Goal: Information Seeking & Learning: Check status

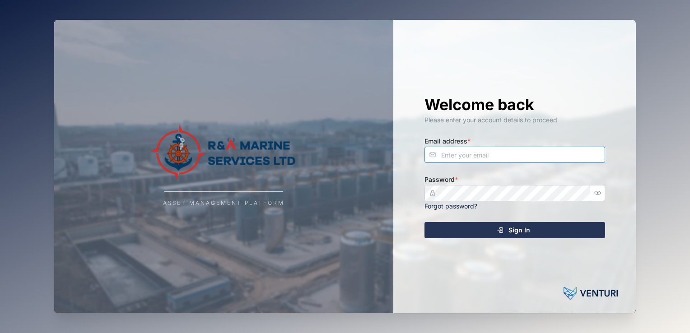
type input "[EMAIL_ADDRESS][DOMAIN_NAME]"
click at [525, 232] on span "Sign In" at bounding box center [519, 230] width 22 height 15
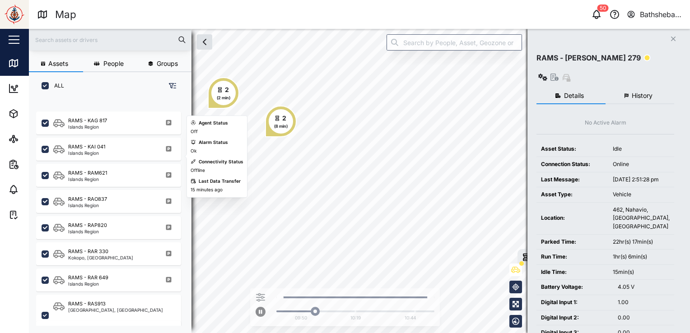
scroll to position [406, 0]
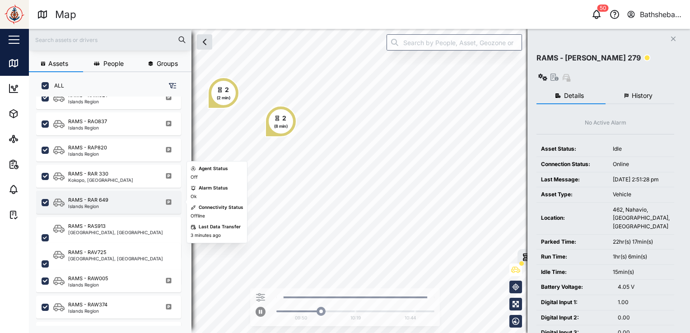
click at [93, 200] on div "RAMS - RAR 649" at bounding box center [88, 200] width 40 height 8
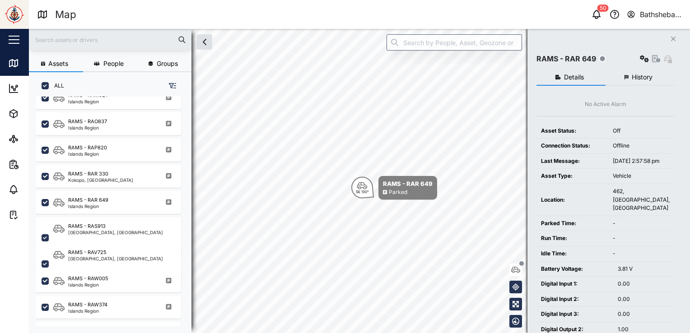
click at [638, 76] on span "History" at bounding box center [642, 77] width 21 height 6
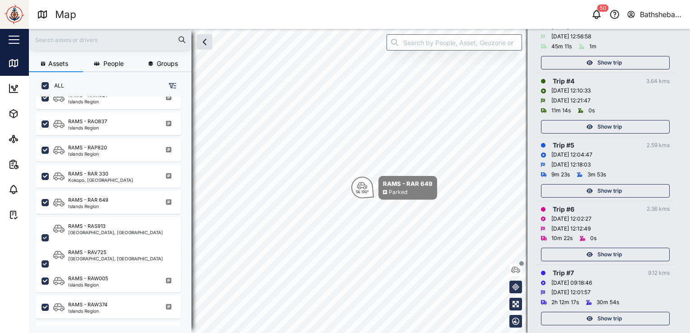
scroll to position [308, 0]
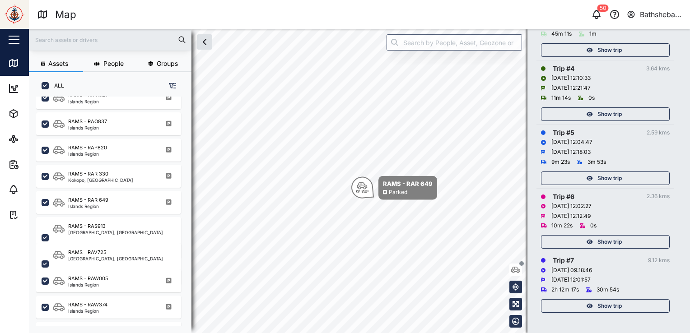
click at [630, 304] on div "Show trip" at bounding box center [603, 306] width 117 height 13
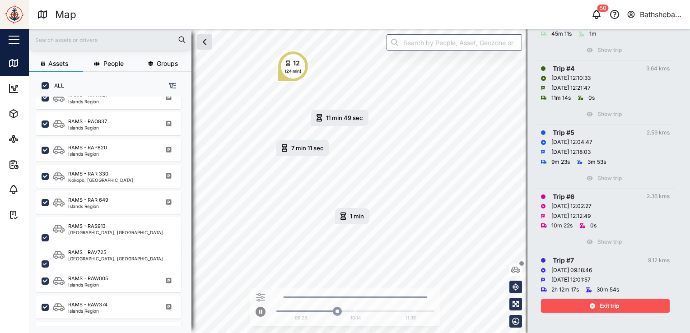
click at [602, 304] on span "Exit trip" at bounding box center [608, 306] width 19 height 13
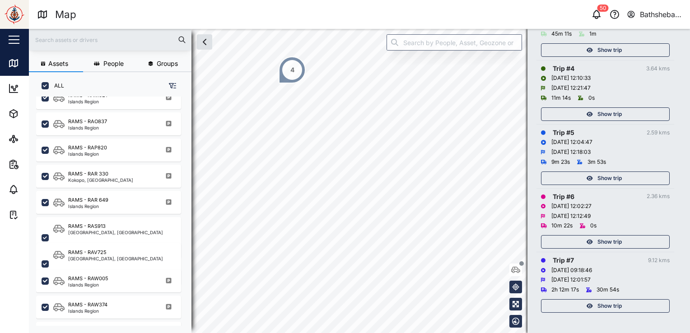
click at [613, 244] on span "Show trip" at bounding box center [609, 242] width 24 height 13
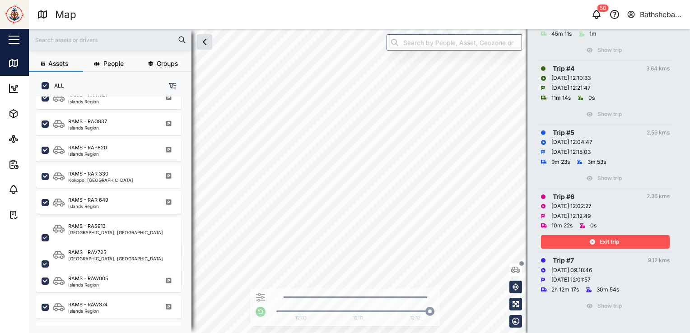
click at [602, 178] on div "Show trip" at bounding box center [605, 176] width 129 height 18
click at [605, 240] on span "Exit trip" at bounding box center [608, 242] width 19 height 13
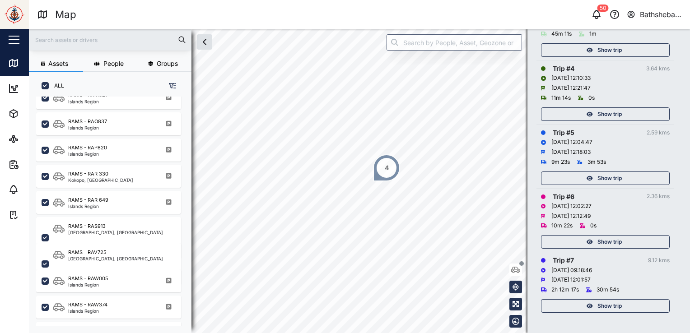
click at [607, 176] on span "Show trip" at bounding box center [609, 178] width 24 height 13
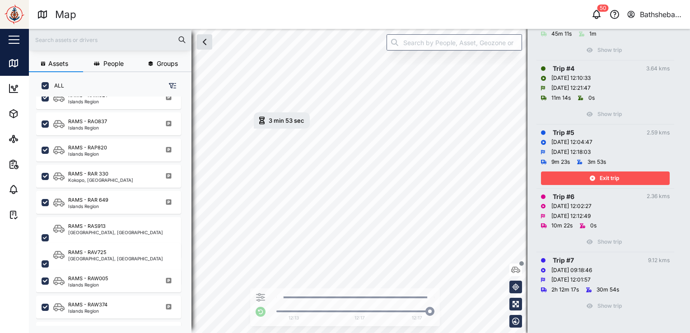
click at [616, 178] on span "Exit trip" at bounding box center [608, 178] width 19 height 13
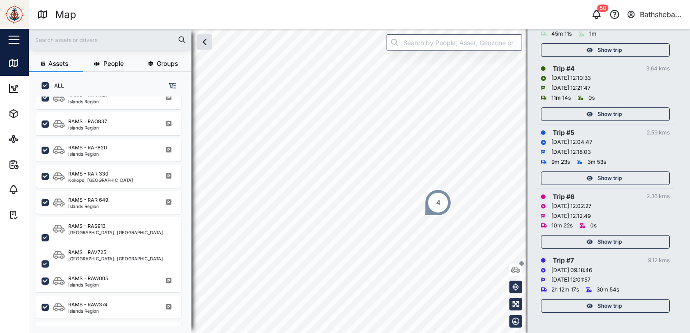
click at [616, 178] on span "Show trip" at bounding box center [609, 178] width 24 height 13
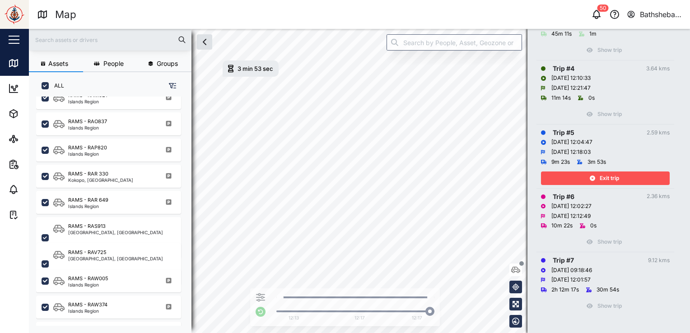
click at [608, 177] on span "Exit trip" at bounding box center [608, 178] width 19 height 13
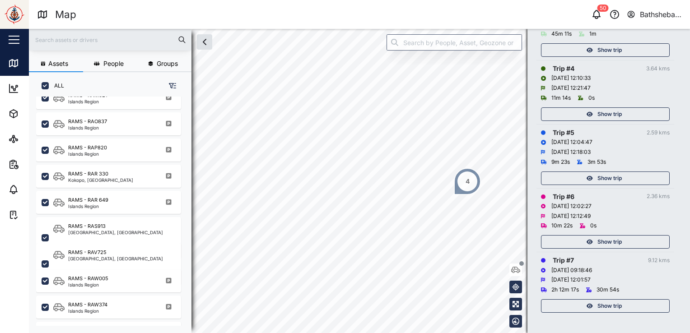
click at [604, 116] on span "Show trip" at bounding box center [609, 114] width 24 height 13
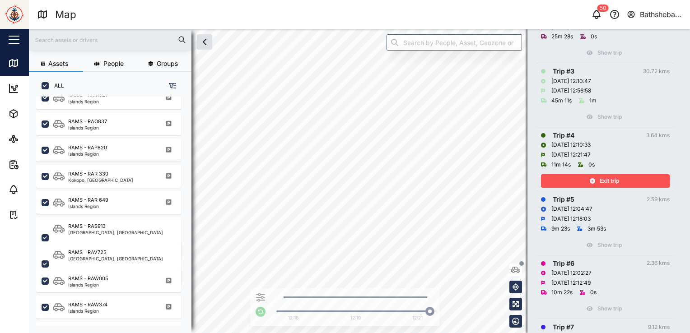
scroll to position [218, 0]
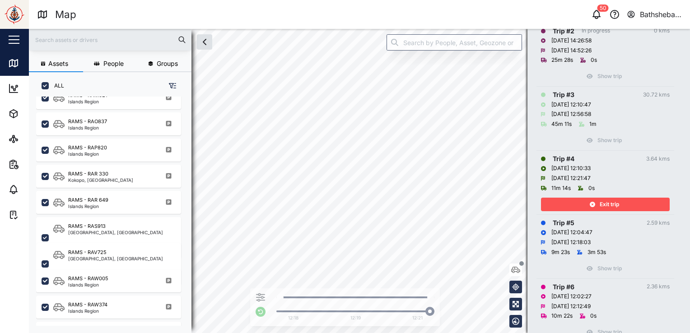
drag, startPoint x: 620, startPoint y: 200, endPoint x: 619, endPoint y: 195, distance: 4.5
click at [619, 200] on div "Exit trip" at bounding box center [603, 204] width 117 height 13
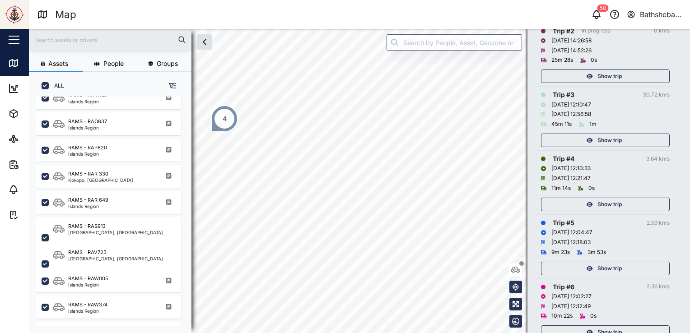
click at [607, 140] on span "Show trip" at bounding box center [609, 140] width 24 height 13
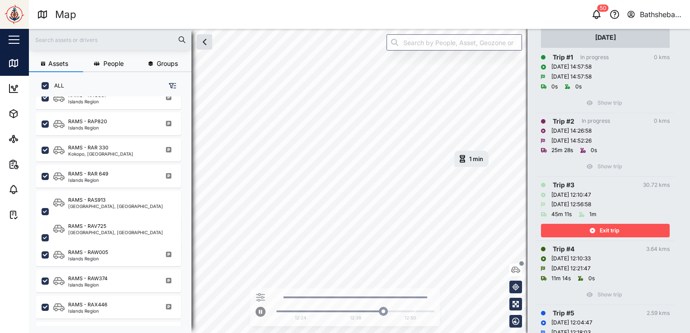
scroll to position [82, 0]
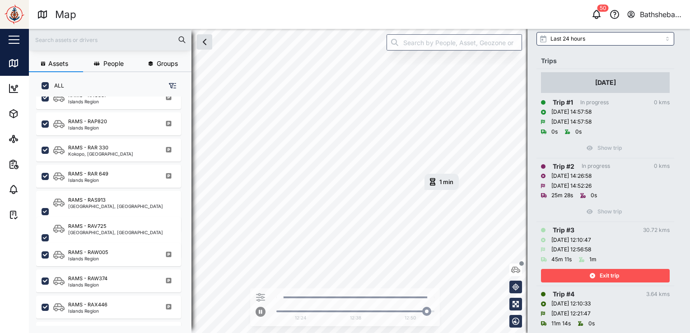
click at [609, 277] on span "Exit trip" at bounding box center [608, 276] width 19 height 13
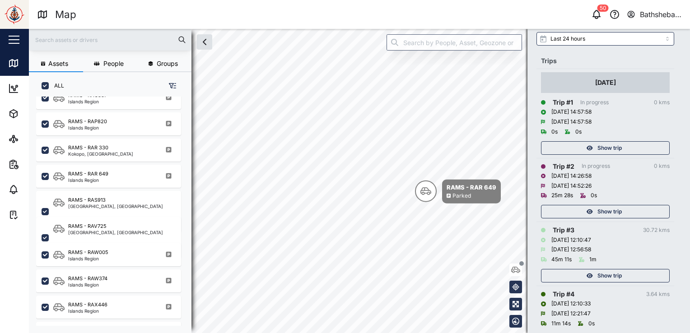
click at [613, 209] on span "Show trip" at bounding box center [609, 211] width 24 height 13
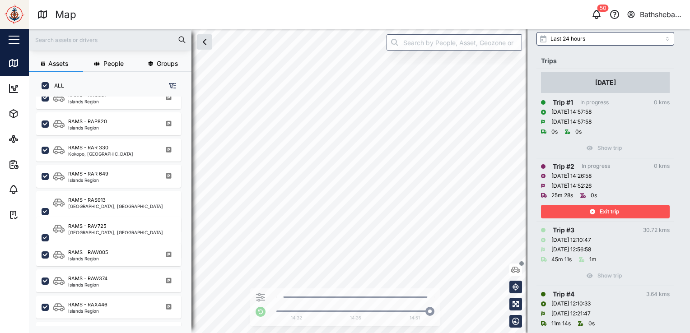
click at [625, 211] on div "Exit trip" at bounding box center [603, 211] width 117 height 13
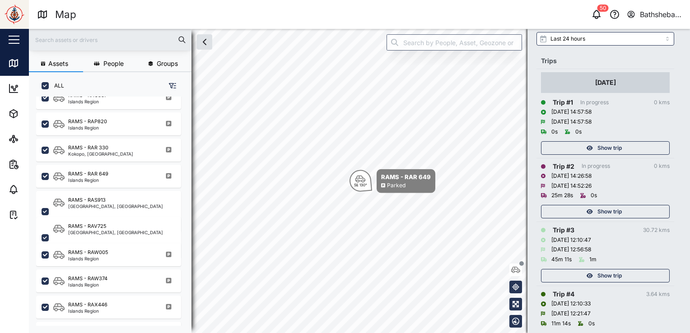
click at [615, 145] on span "Show trip" at bounding box center [609, 148] width 24 height 13
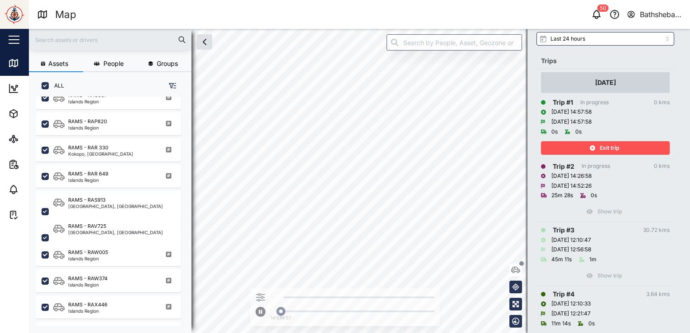
click at [639, 147] on div "Exit trip" at bounding box center [603, 148] width 117 height 13
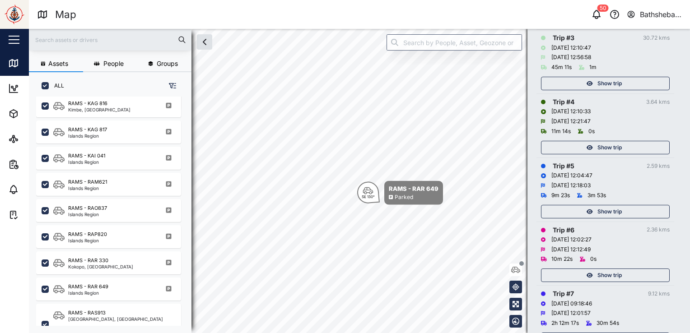
scroll to position [308, 0]
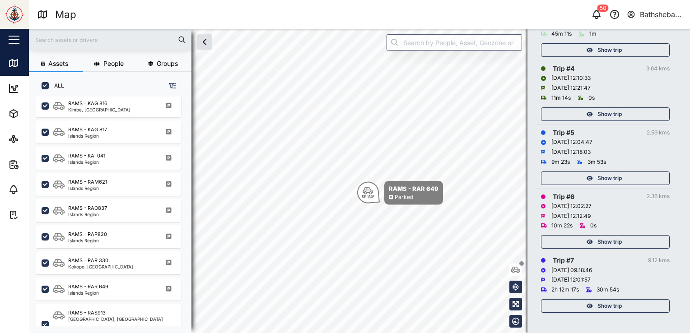
click at [606, 239] on span "Show trip" at bounding box center [609, 242] width 24 height 13
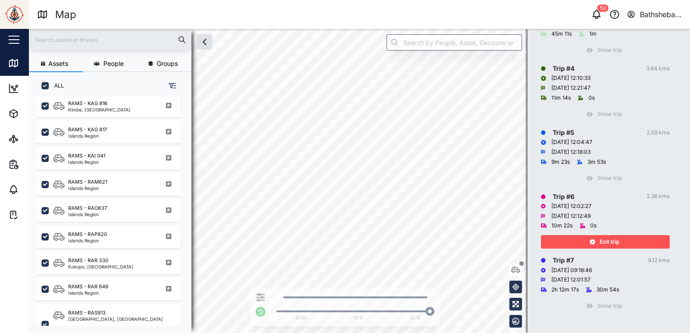
click at [614, 242] on span "Exit trip" at bounding box center [608, 242] width 19 height 13
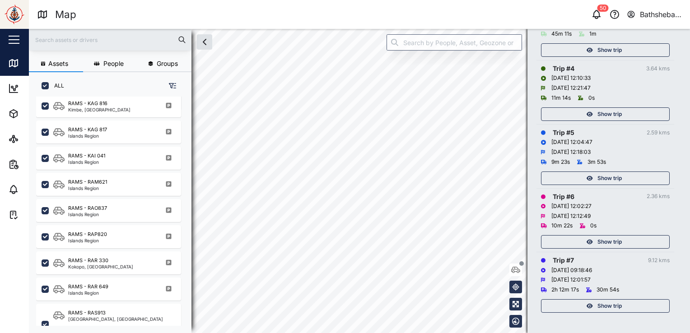
click at [613, 176] on span "Show trip" at bounding box center [609, 178] width 24 height 13
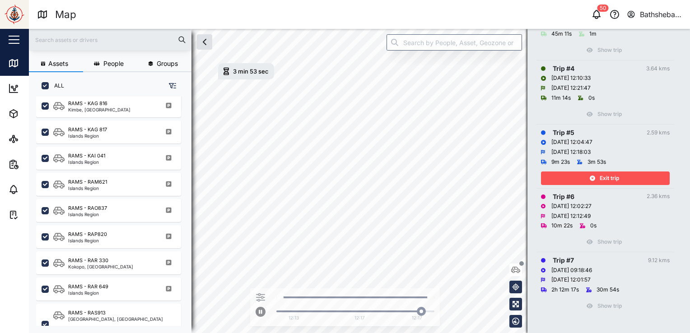
click at [613, 176] on span "Exit trip" at bounding box center [608, 178] width 19 height 13
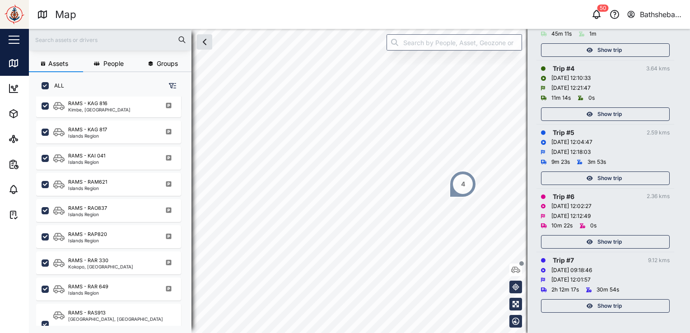
click at [608, 112] on span "Show trip" at bounding box center [609, 114] width 24 height 13
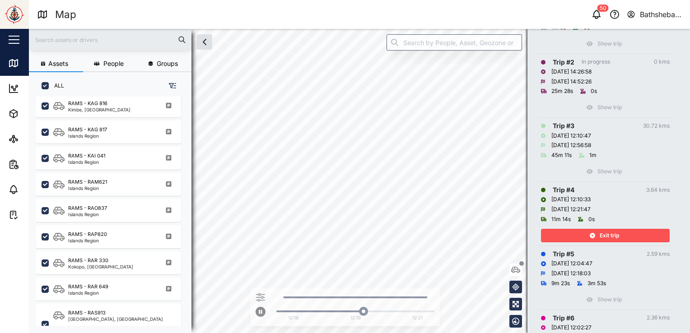
scroll to position [172, 0]
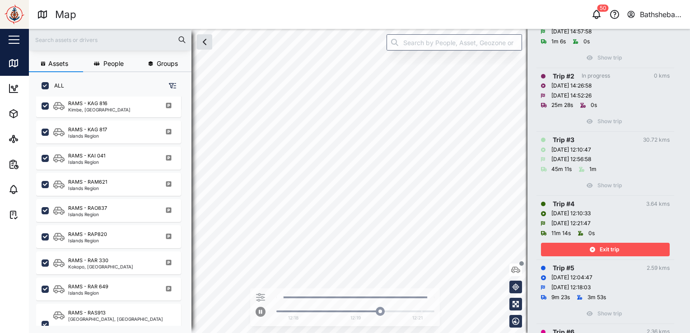
click at [614, 247] on span "Exit trip" at bounding box center [608, 249] width 19 height 13
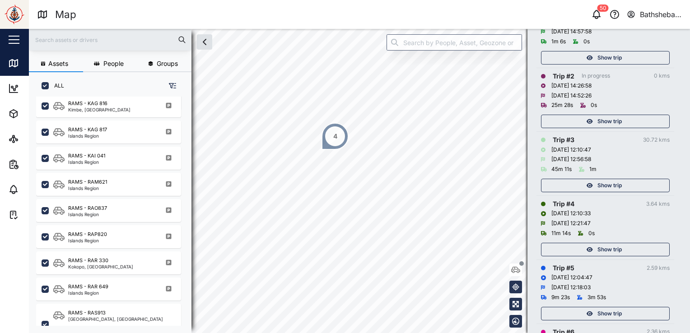
click at [606, 186] on span "Show trip" at bounding box center [609, 185] width 24 height 13
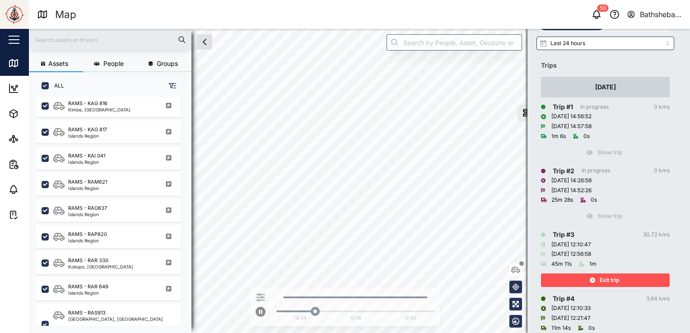
scroll to position [37, 0]
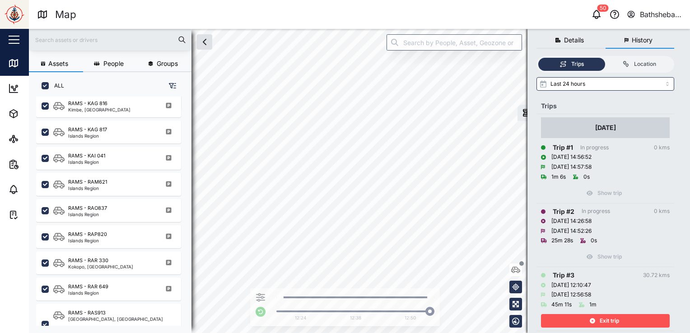
click at [607, 192] on div "Show trip" at bounding box center [605, 191] width 129 height 18
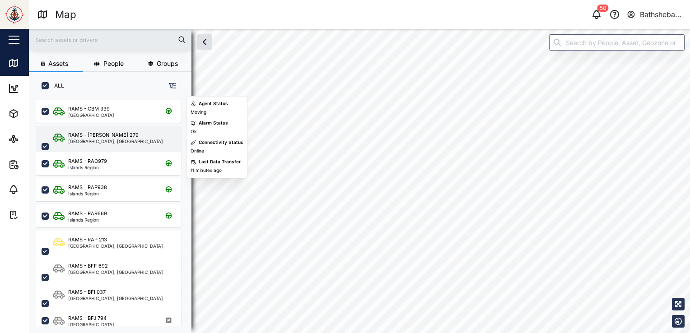
click at [135, 135] on div "RAMS - [PERSON_NAME] 279 [GEOGRAPHIC_DATA], [GEOGRAPHIC_DATA]" at bounding box center [114, 146] width 122 height 31
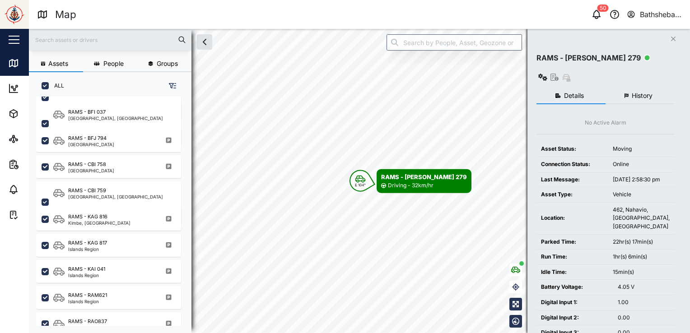
scroll to position [45, 0]
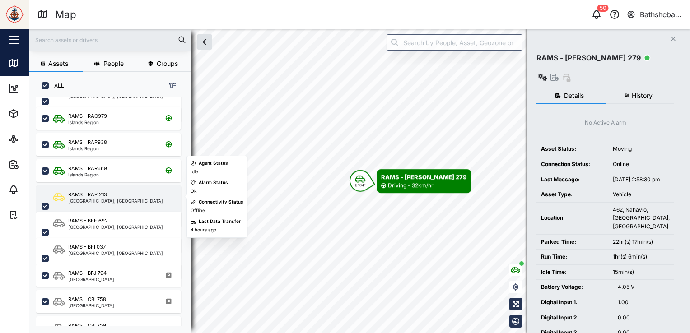
click at [137, 198] on div "RAMS - RAP 213 [GEOGRAPHIC_DATA], [GEOGRAPHIC_DATA]" at bounding box center [114, 206] width 122 height 31
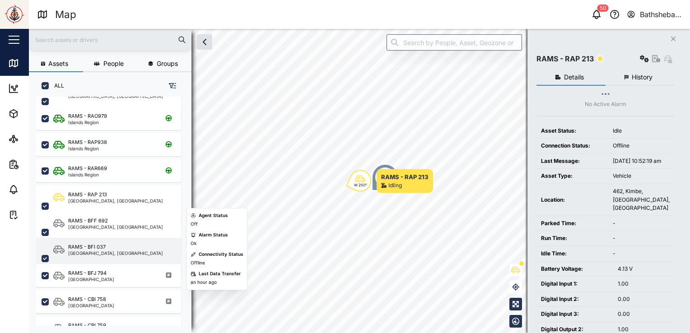
click at [124, 246] on div "RAMS - BFI 037 [GEOGRAPHIC_DATA], Islands Region" at bounding box center [114, 258] width 122 height 31
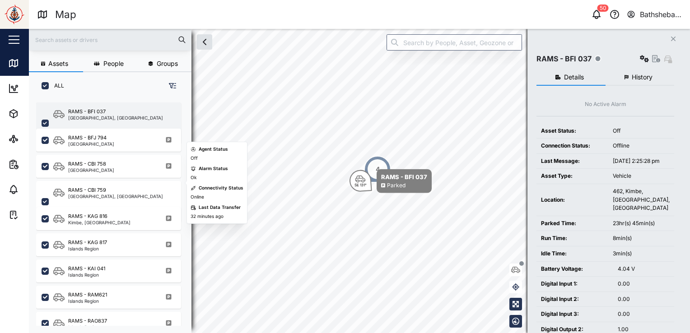
scroll to position [271, 0]
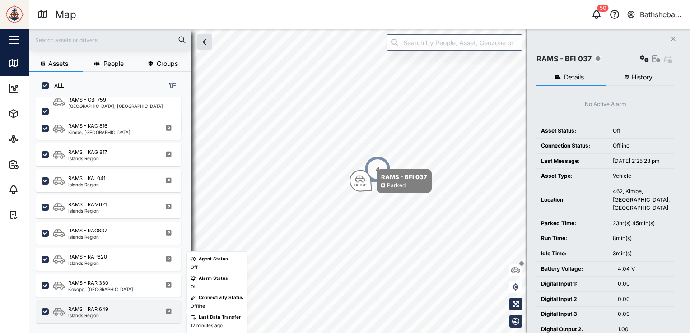
click at [114, 311] on div "RAMS - RAR 649 Islands Region" at bounding box center [114, 312] width 122 height 12
